Goal: Information Seeking & Learning: Check status

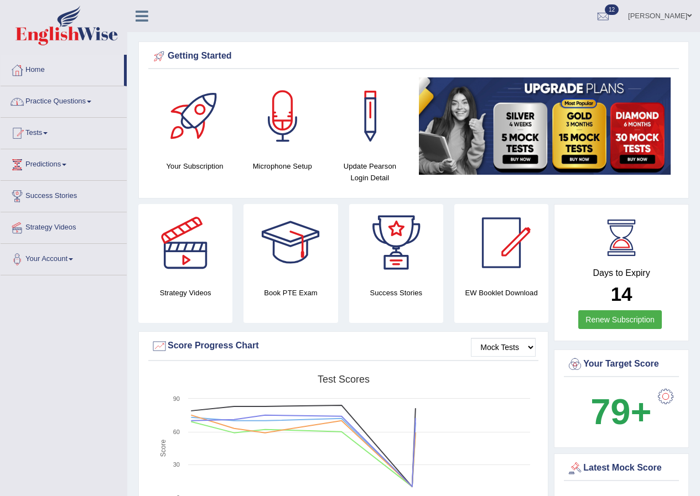
click at [38, 64] on link "Home" at bounding box center [62, 69] width 123 height 28
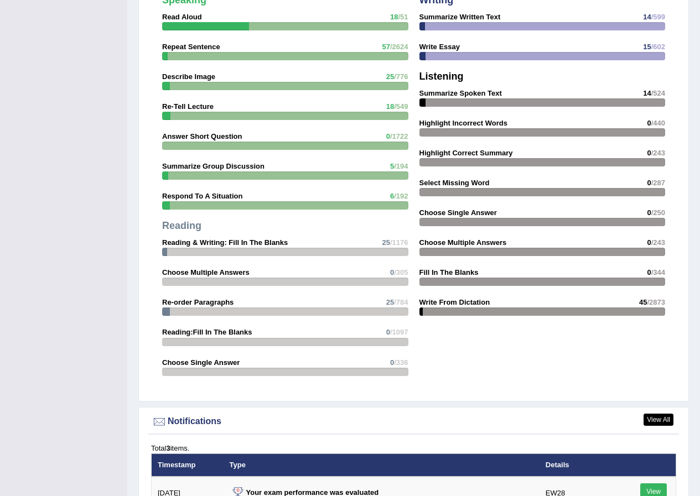
scroll to position [1273, 0]
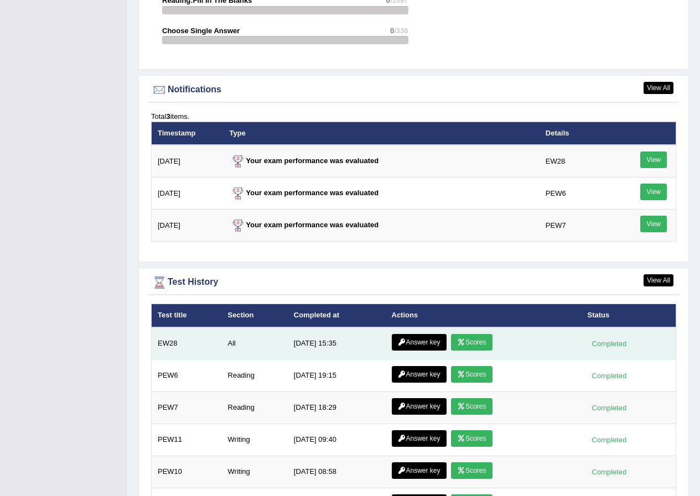
click at [460, 343] on icon at bounding box center [461, 342] width 8 height 7
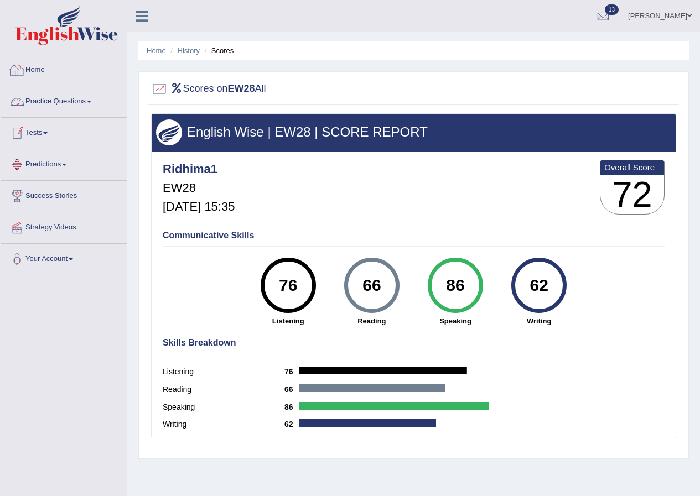
click at [39, 79] on link "Home" at bounding box center [64, 69] width 126 height 28
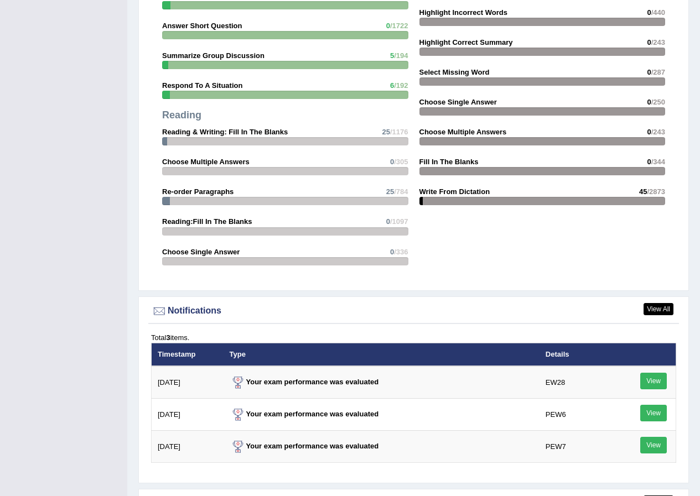
scroll to position [1328, 0]
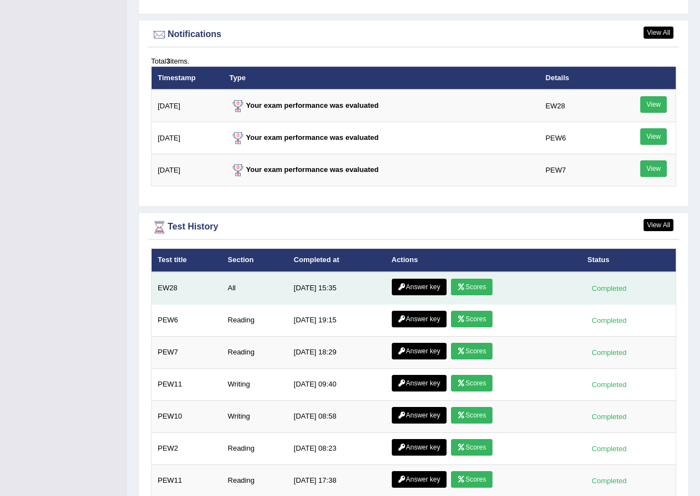
click at [412, 281] on link "Answer key" at bounding box center [419, 287] width 55 height 17
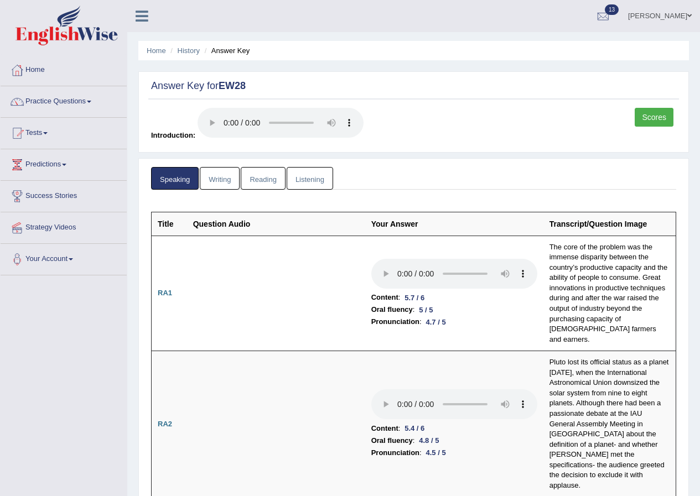
click at [218, 175] on link "Writing" at bounding box center [220, 178] width 40 height 23
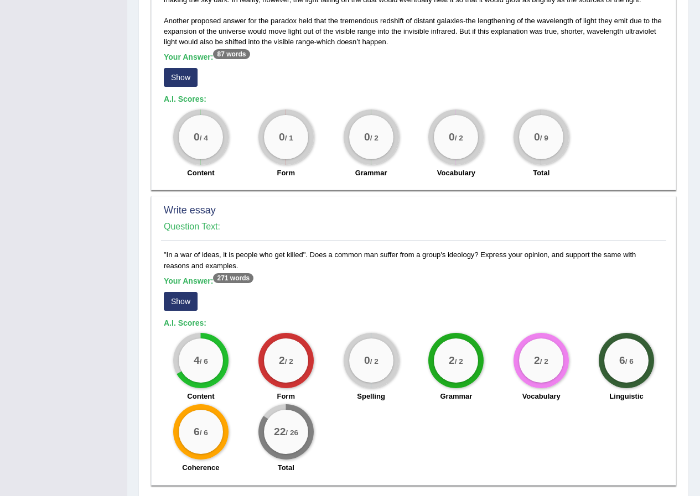
scroll to position [694, 0]
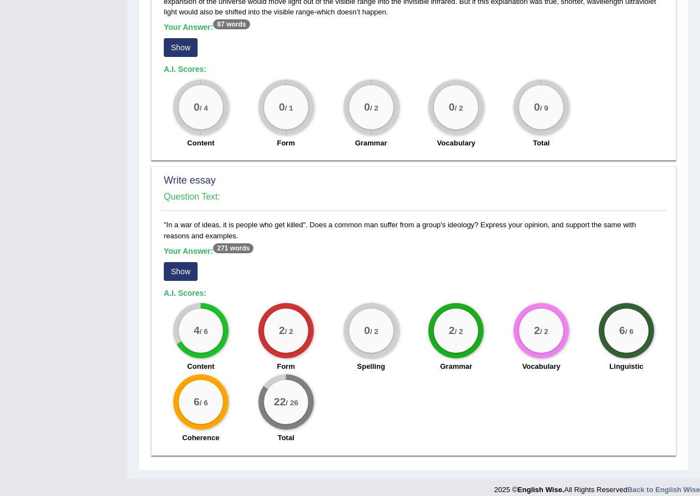
click at [184, 265] on button "Show" at bounding box center [181, 271] width 34 height 19
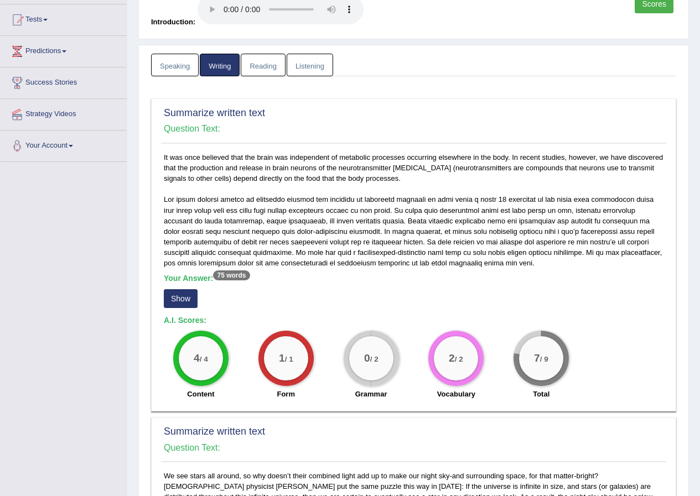
scroll to position [0, 0]
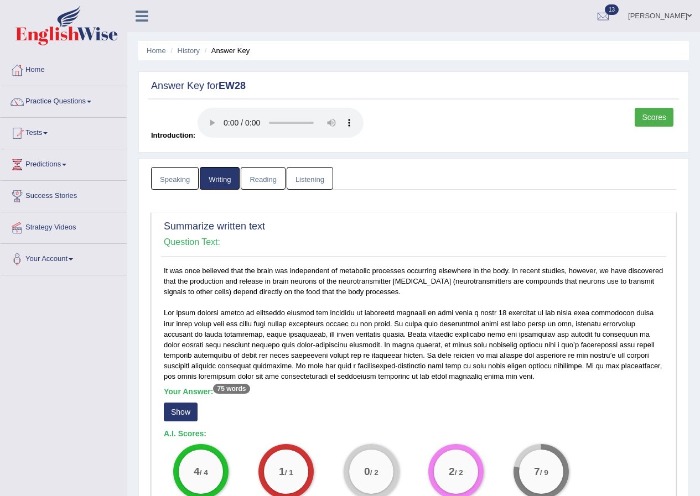
click at [266, 187] on link "Reading" at bounding box center [263, 178] width 44 height 23
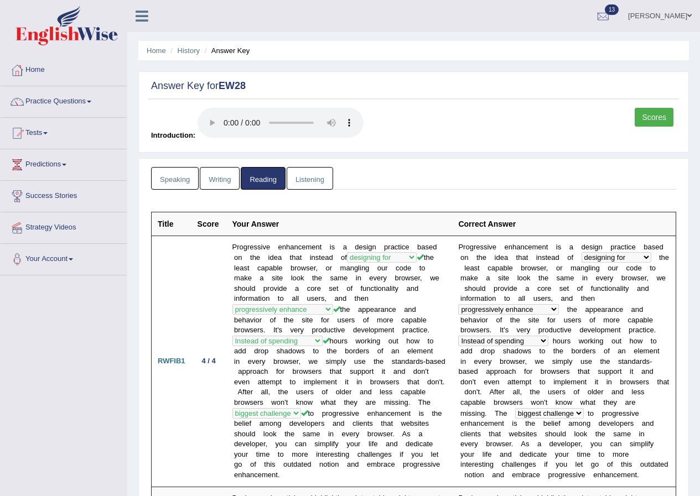
click at [303, 177] on link "Listening" at bounding box center [310, 178] width 46 height 23
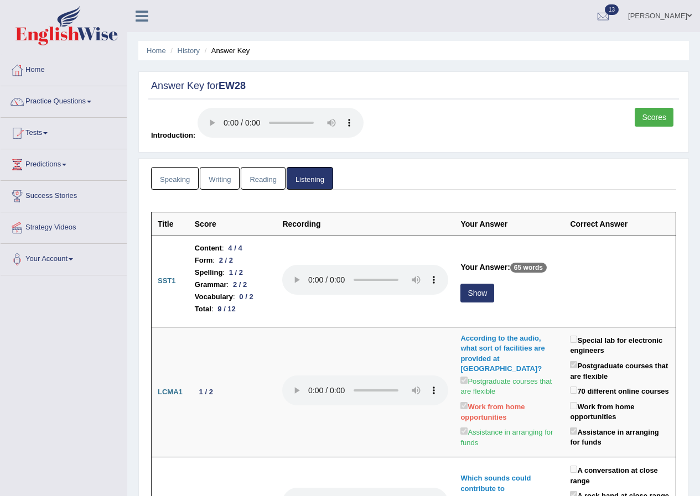
click at [654, 115] on link "Scores" at bounding box center [654, 117] width 39 height 19
